Goal: Check status

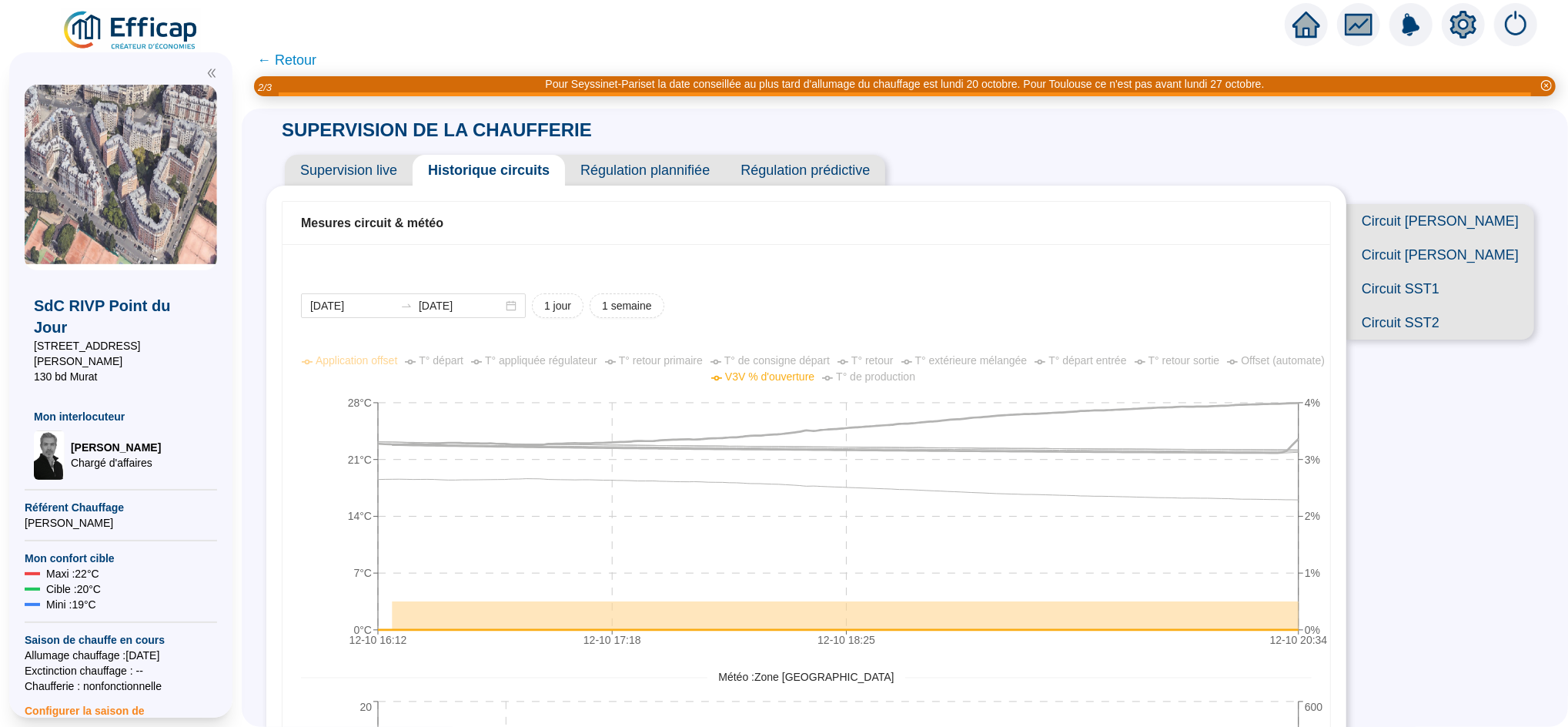
click at [1308, 33] on icon "home" at bounding box center [1307, 25] width 28 height 28
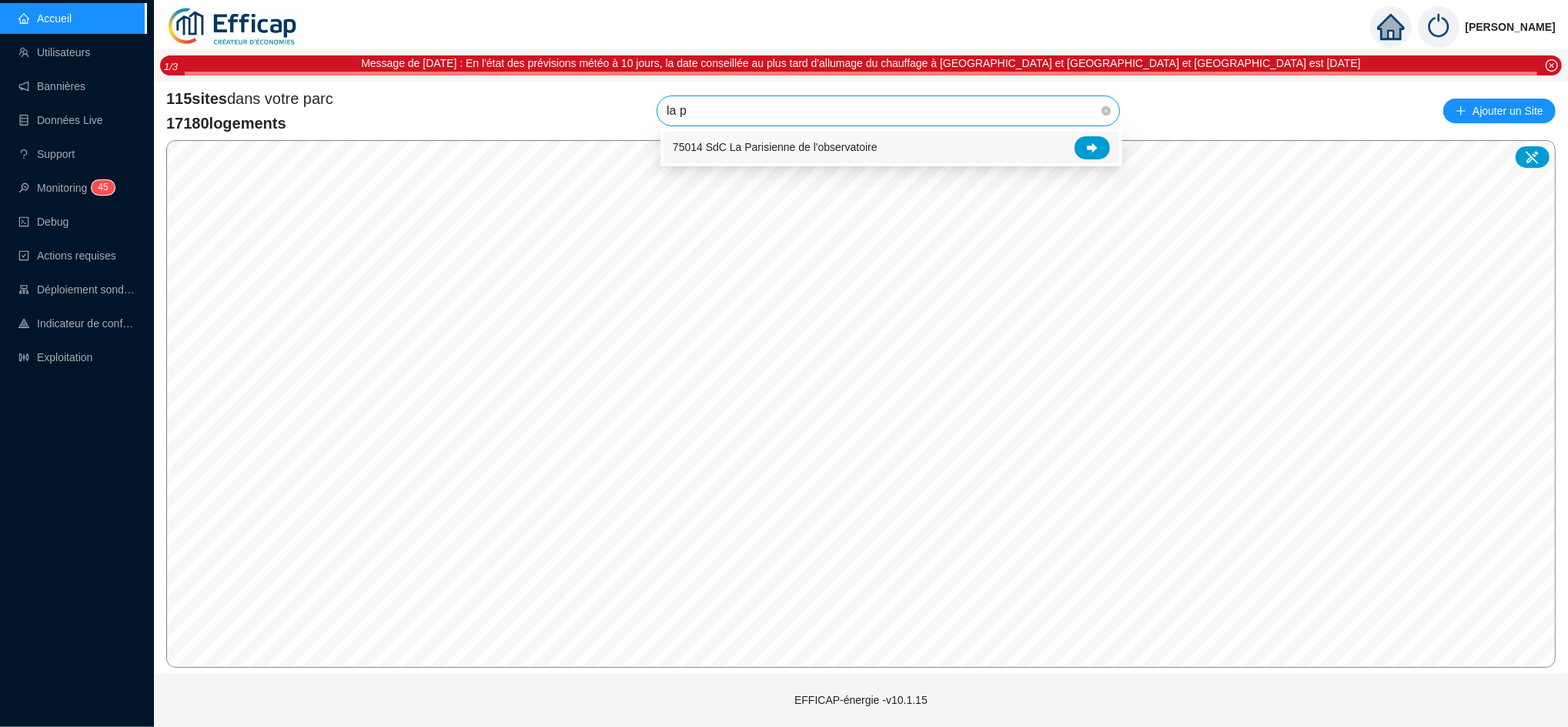
type input "la pa"
click at [1099, 141] on div at bounding box center [1092, 148] width 36 height 23
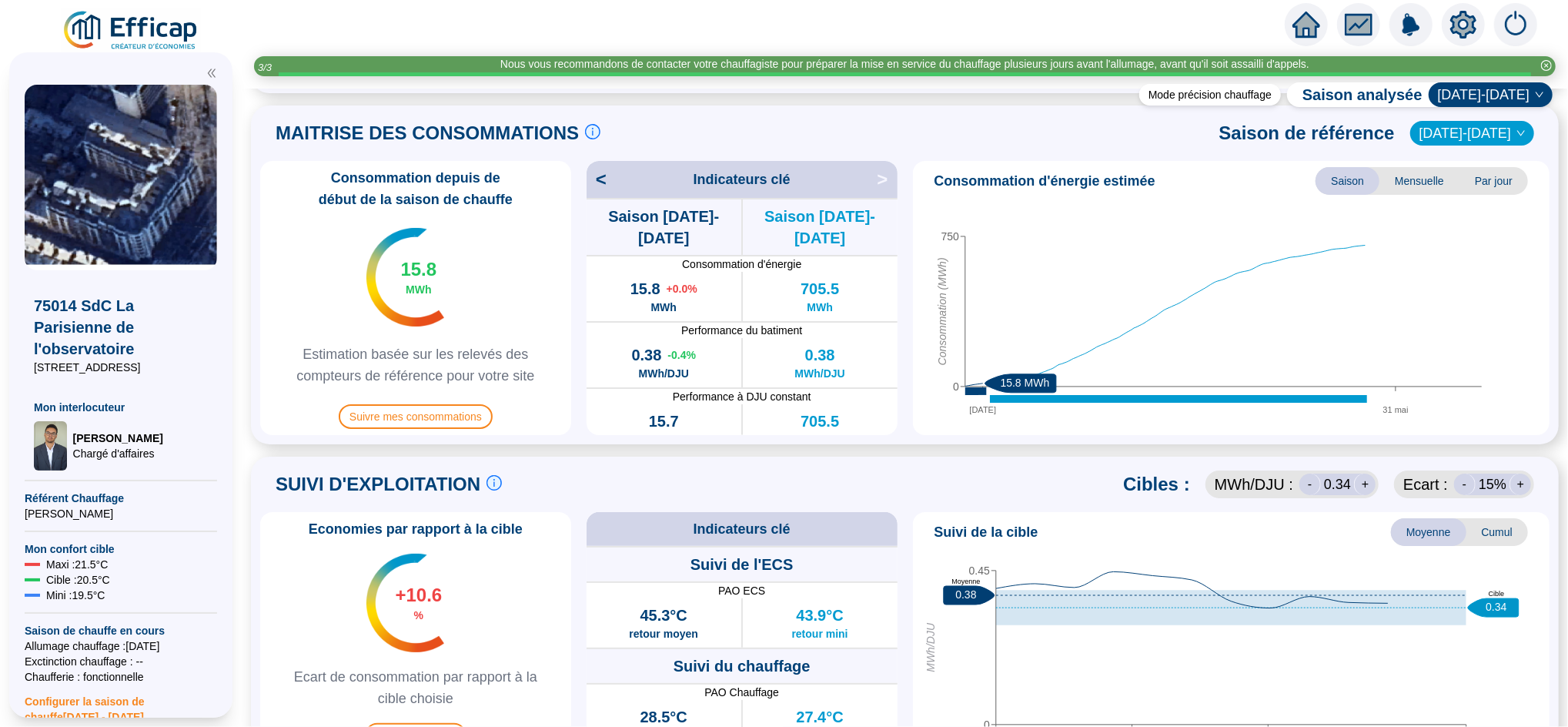
scroll to position [138, 0]
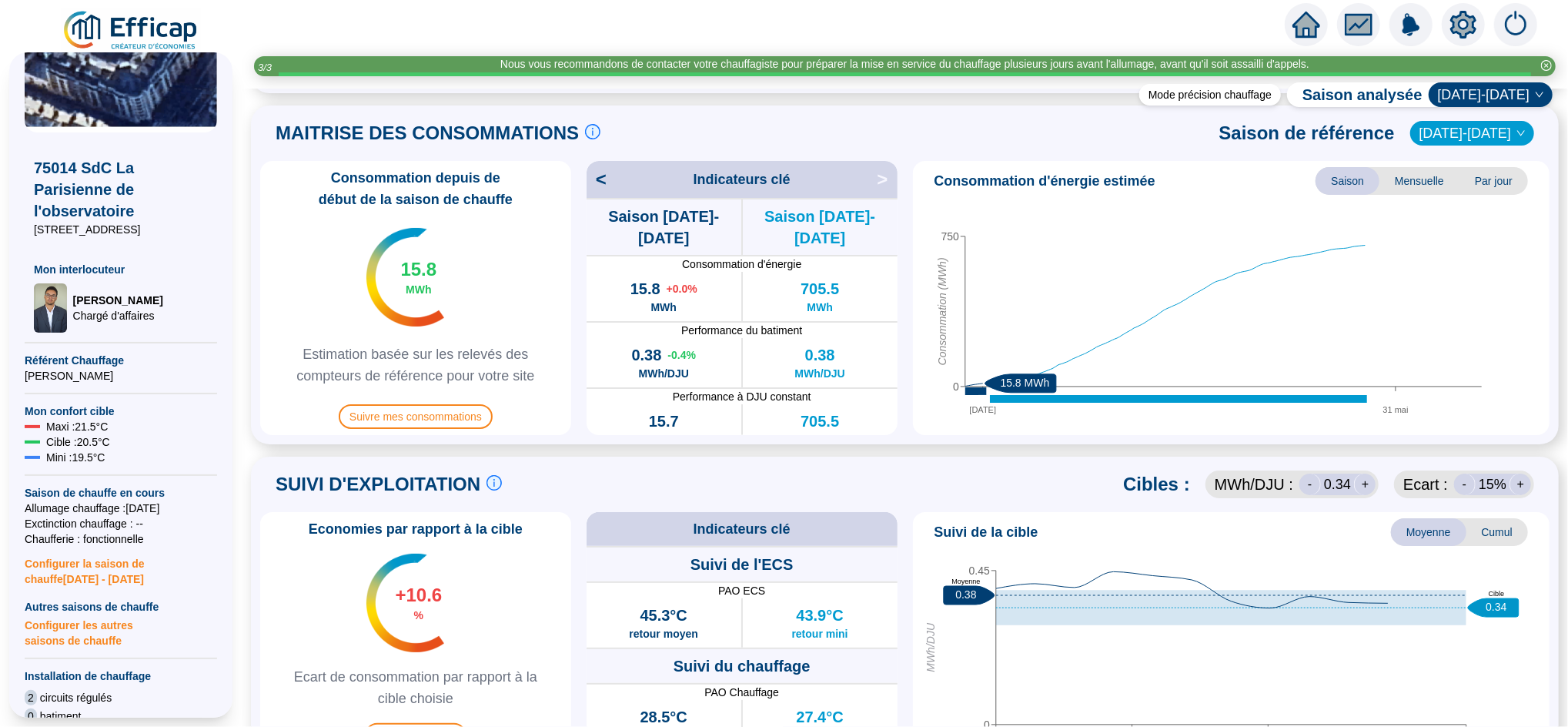
click at [119, 615] on span "Autres saisons de chauffe" at bounding box center [121, 607] width 192 height 16
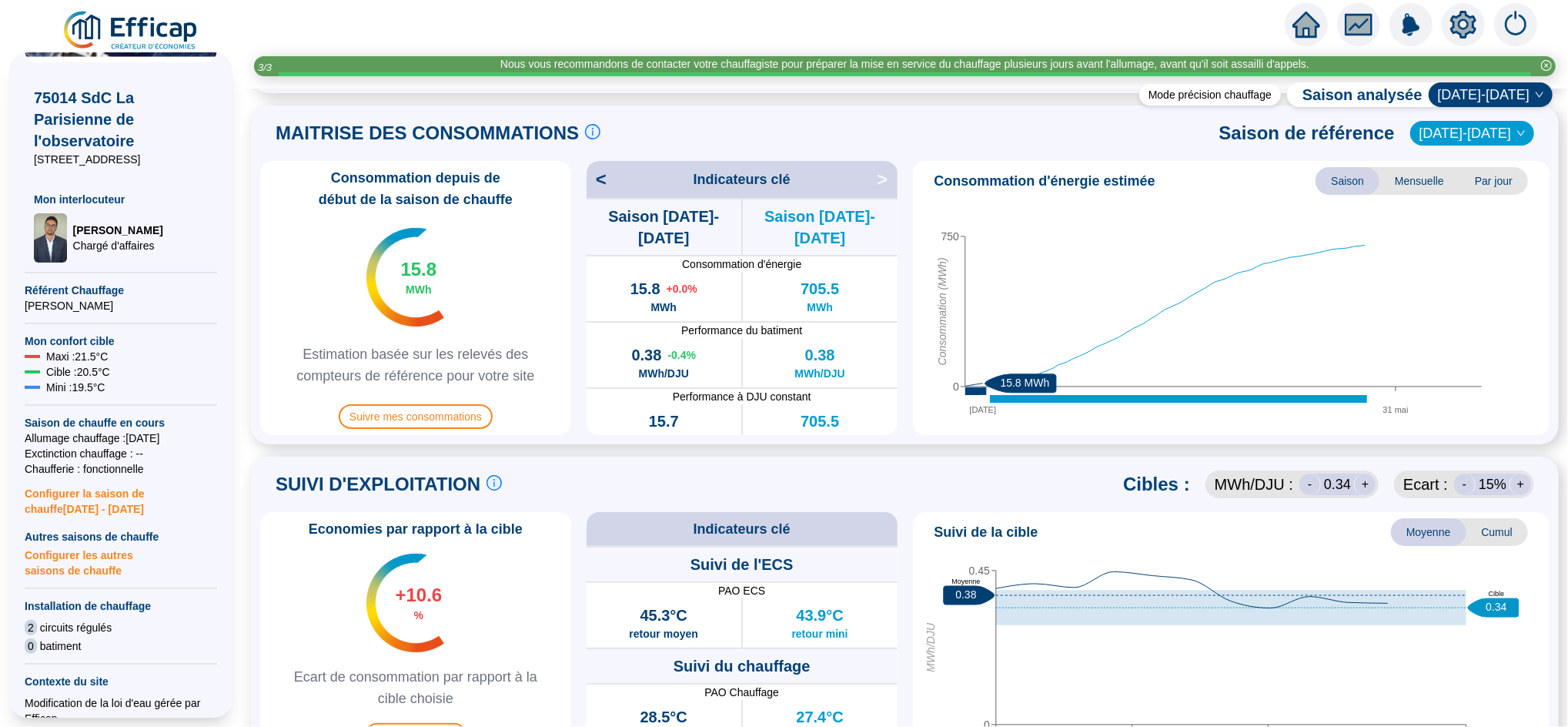
scroll to position [210, 0]
